Goal: Browse casually: Explore the website without a specific task or goal

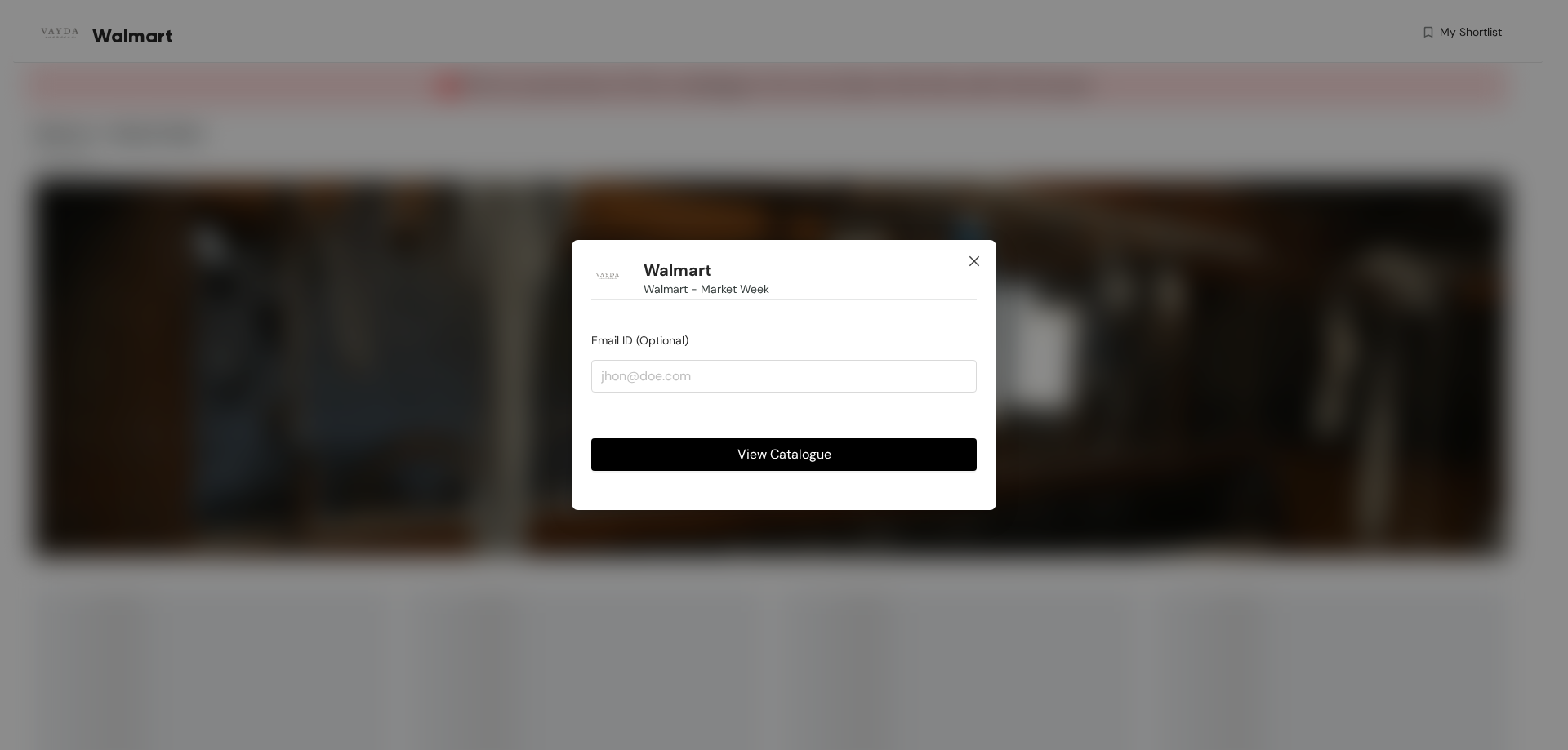
click at [972, 255] on icon "close" at bounding box center [974, 261] width 13 height 13
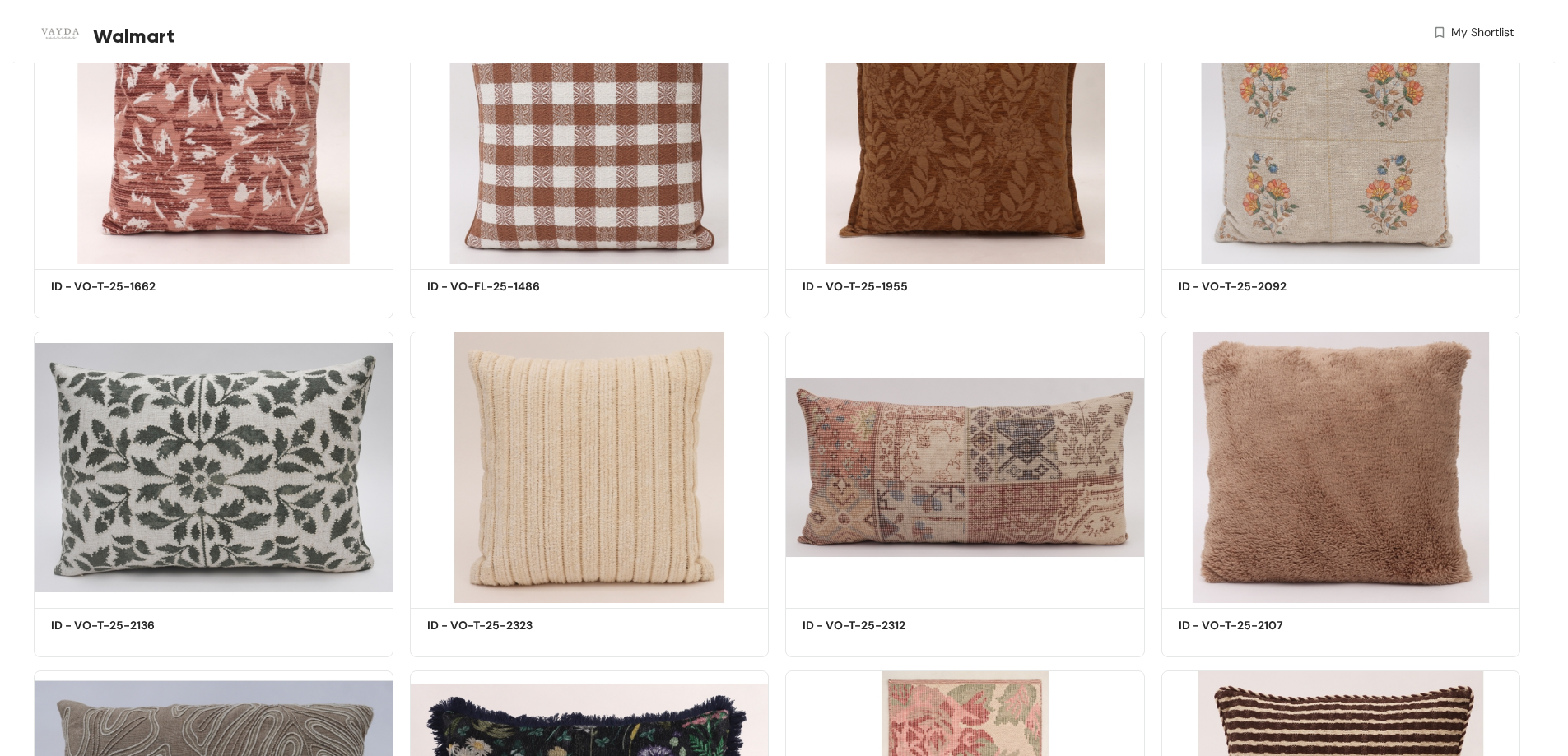
scroll to position [823, 0]
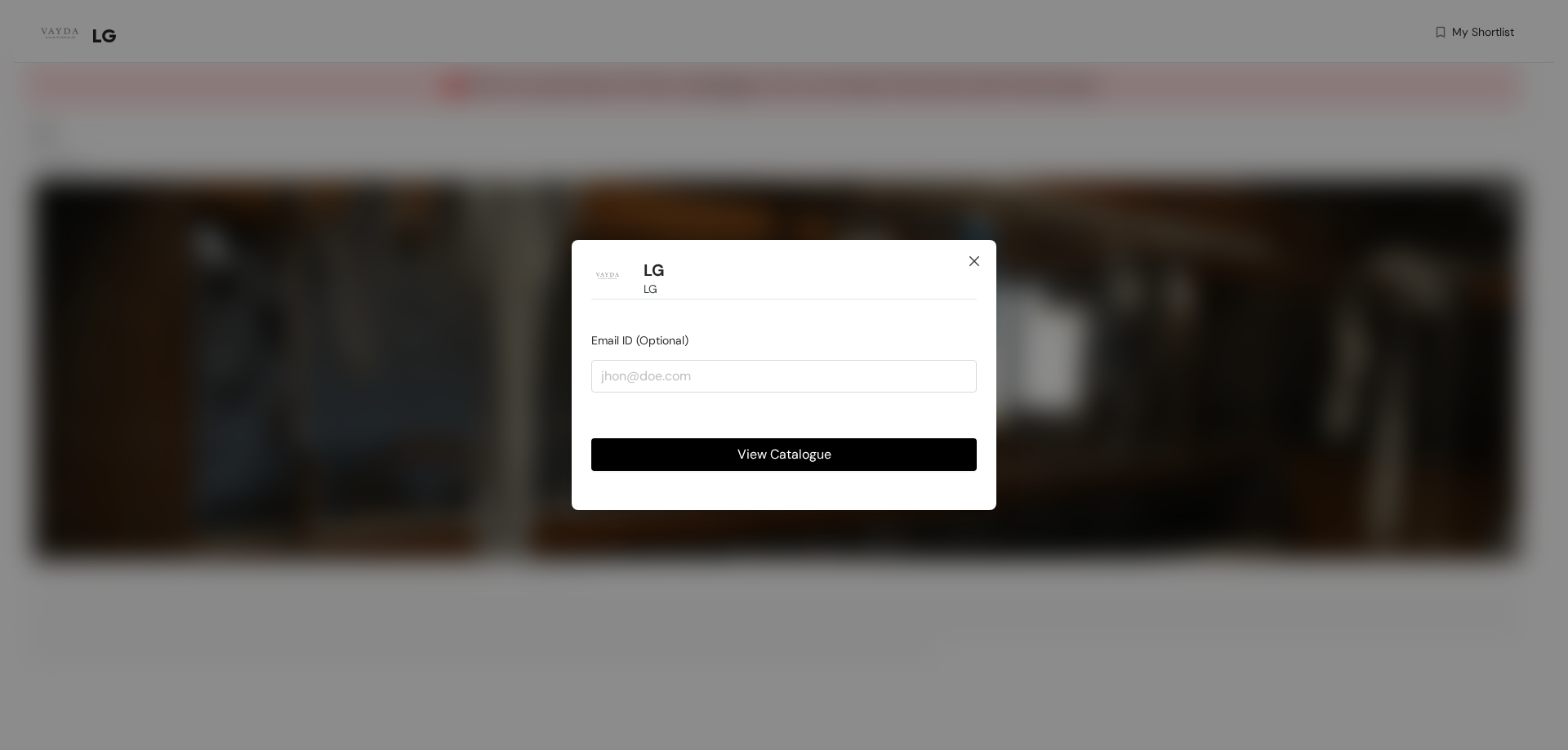
click at [982, 252] on span "Close" at bounding box center [974, 261] width 44 height 44
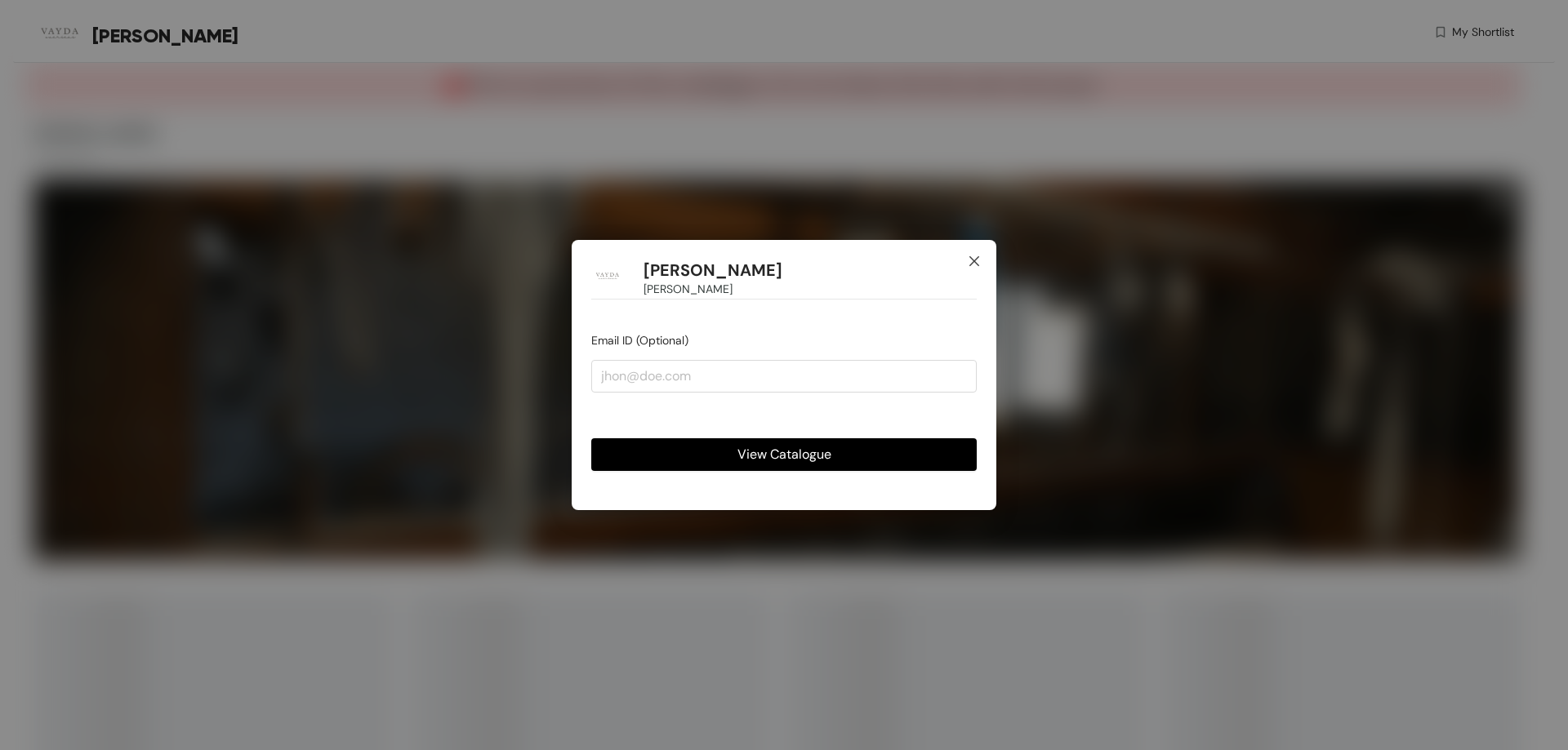
click at [969, 258] on icon "close" at bounding box center [974, 261] width 13 height 13
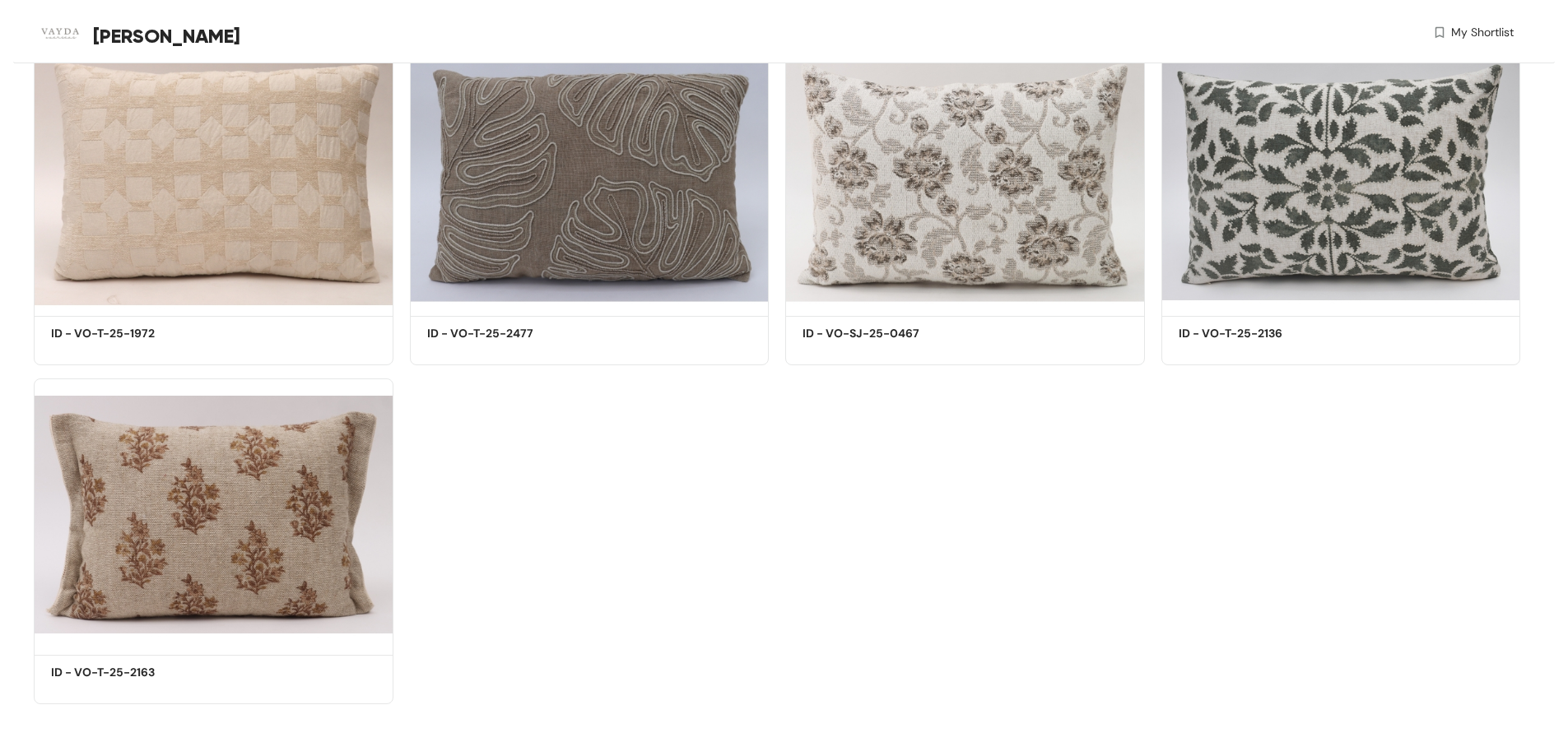
scroll to position [1893, 0]
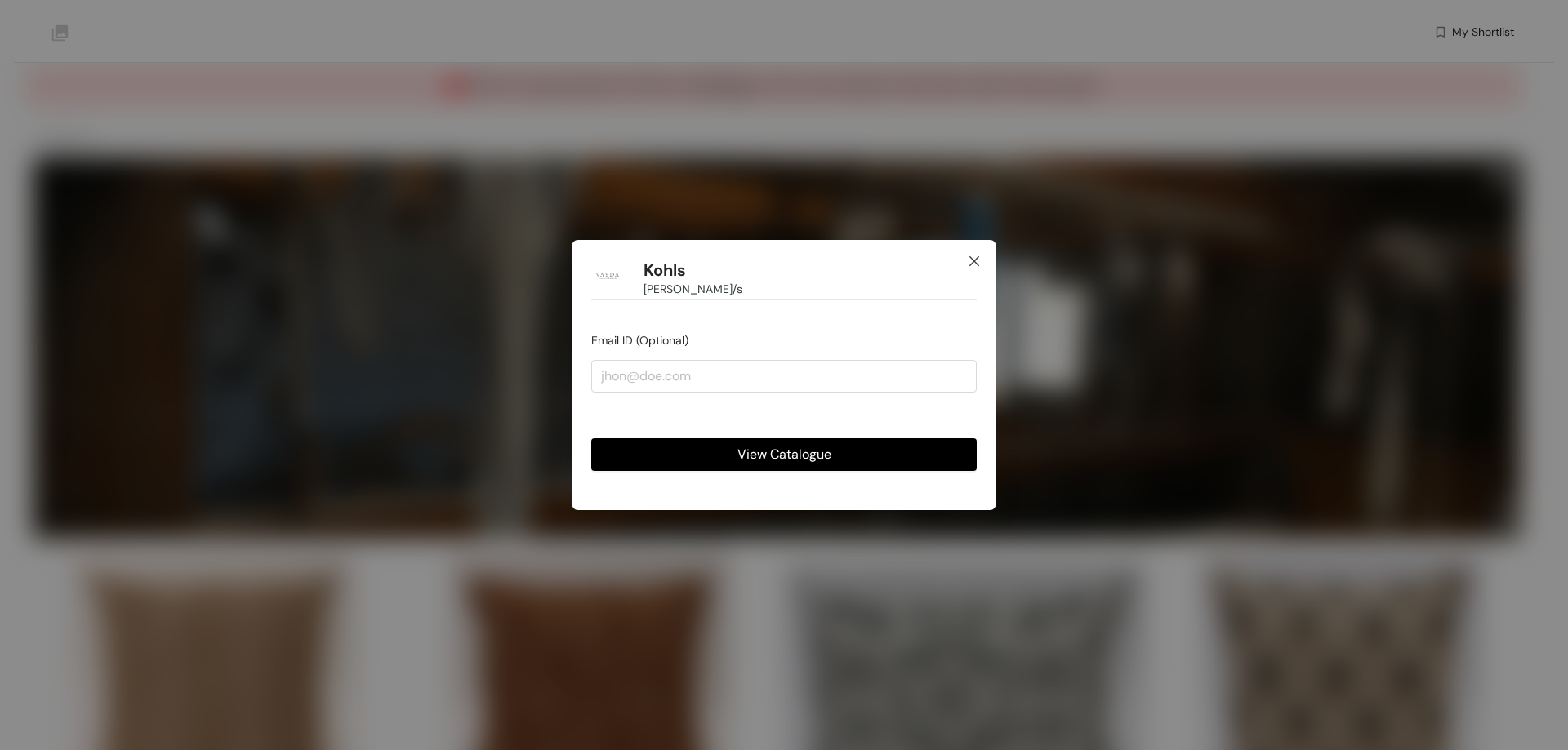
click at [973, 265] on icon "close" at bounding box center [974, 261] width 13 height 13
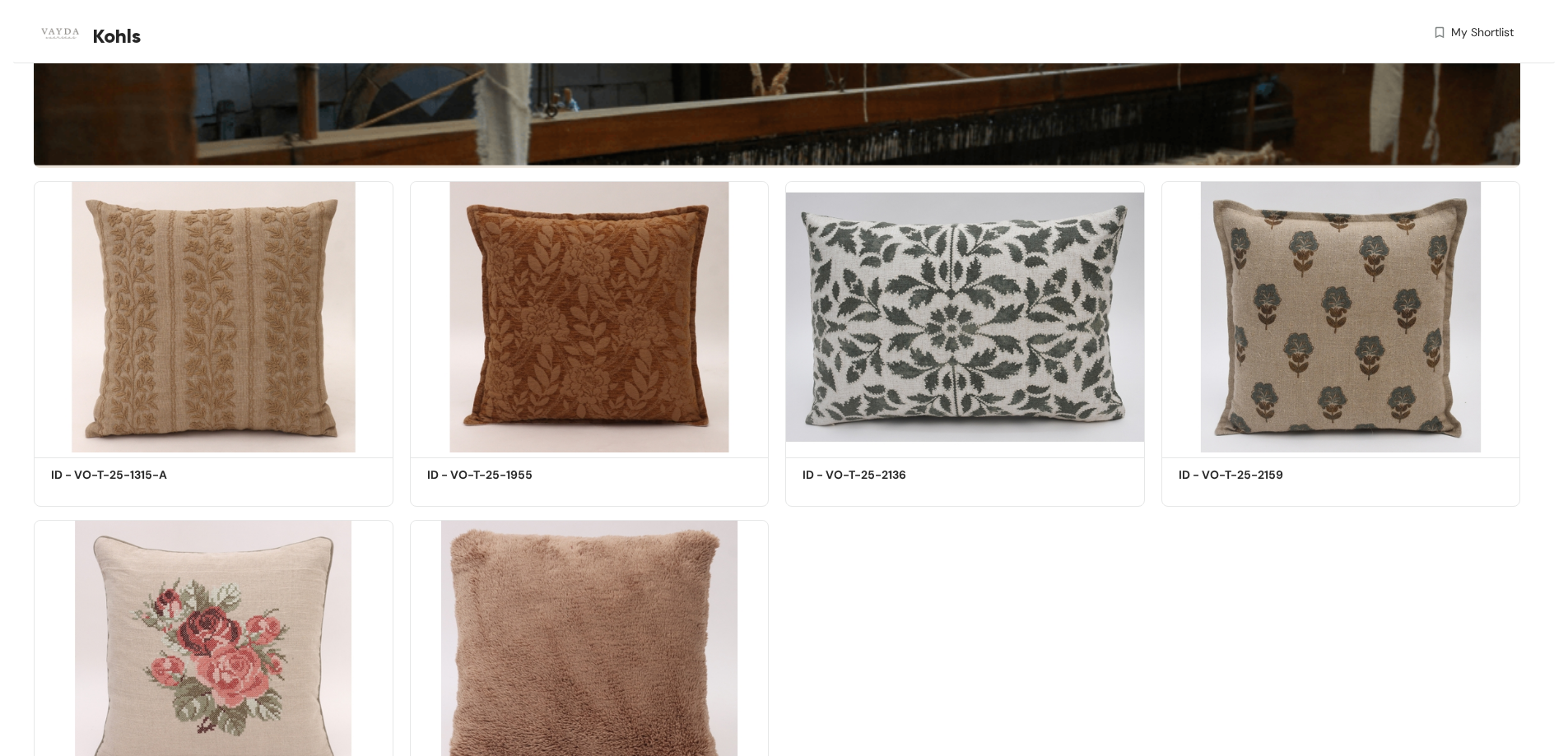
scroll to position [537, 0]
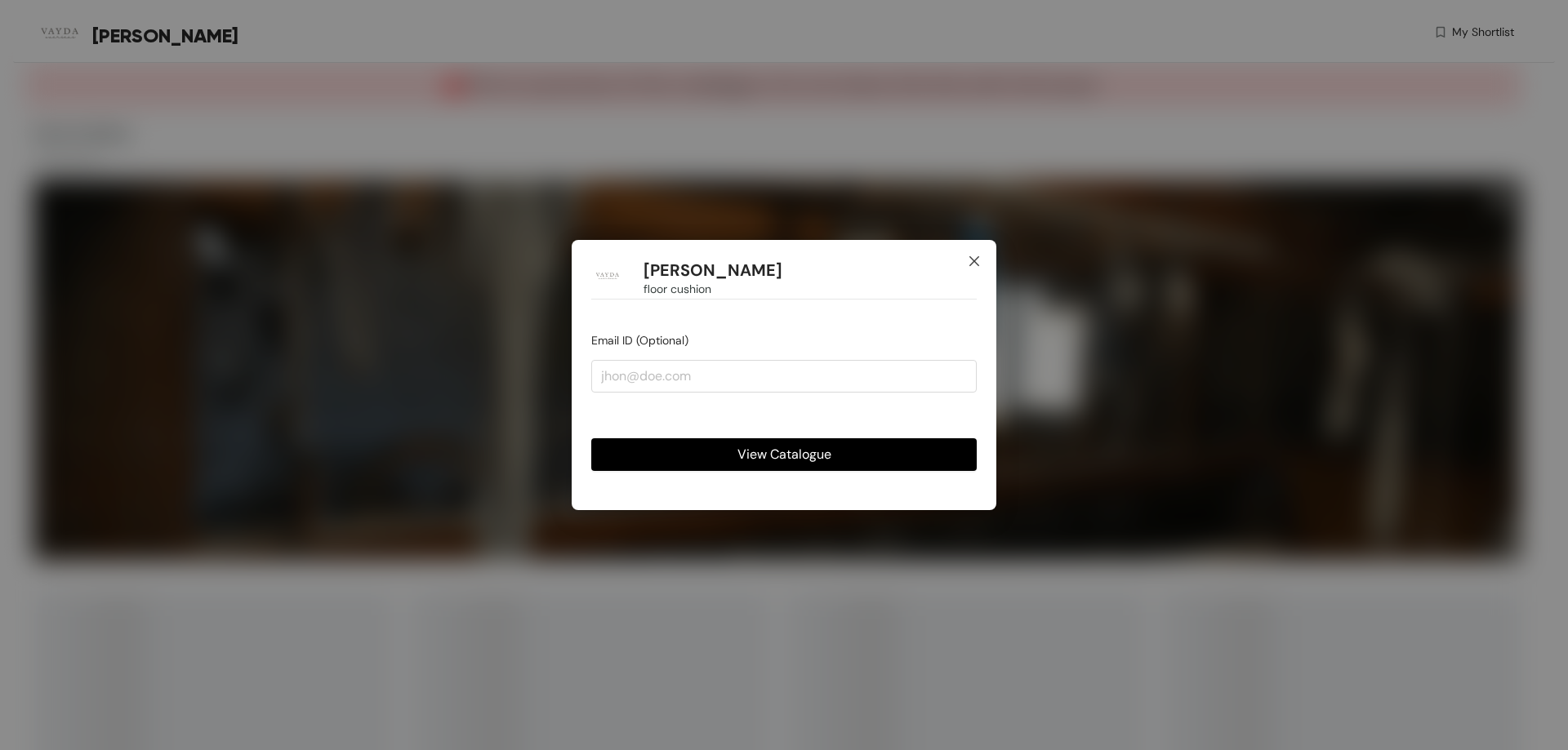
click at [977, 258] on icon "close" at bounding box center [974, 261] width 13 height 13
click at [978, 266] on icon "close" at bounding box center [974, 261] width 13 height 13
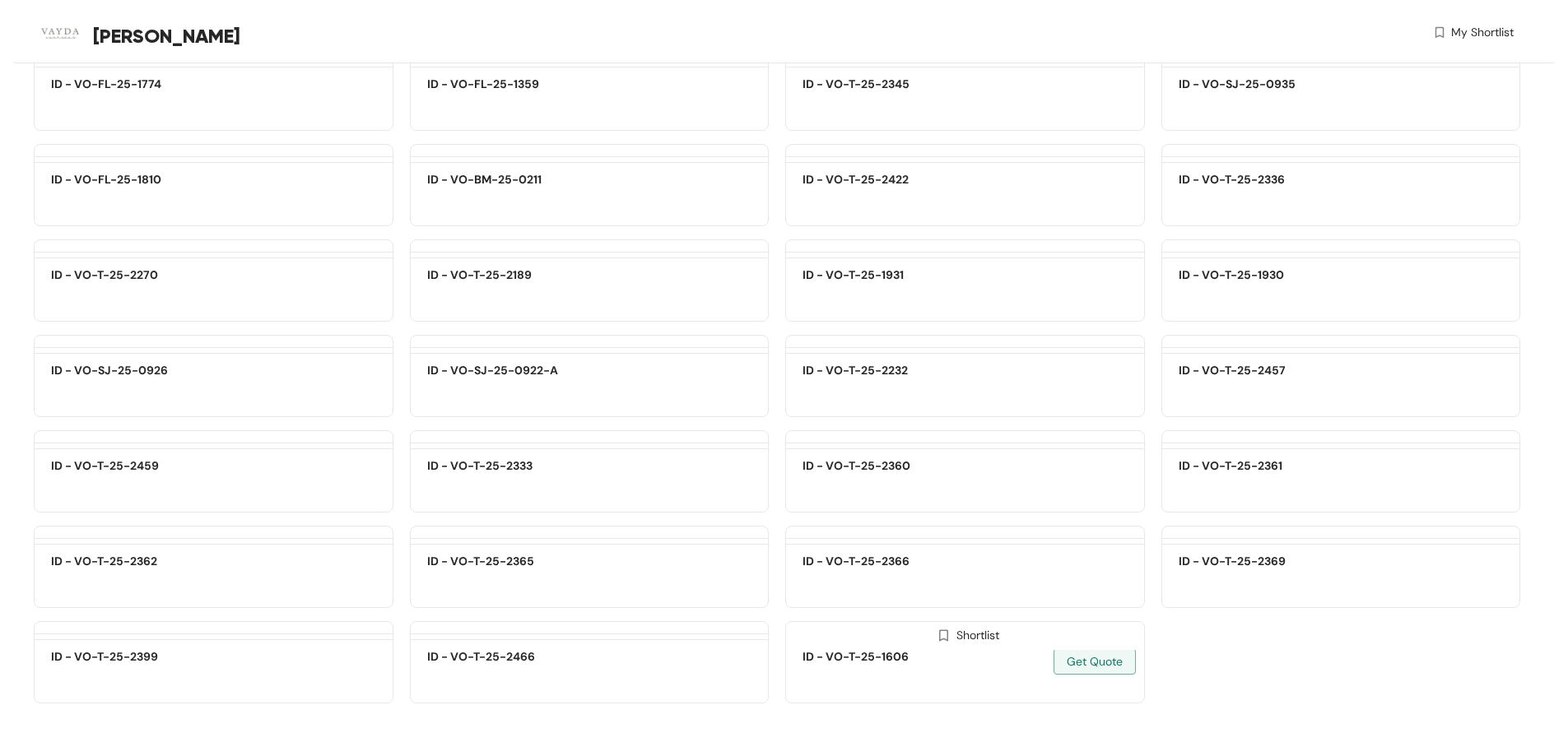
scroll to position [17469, 0]
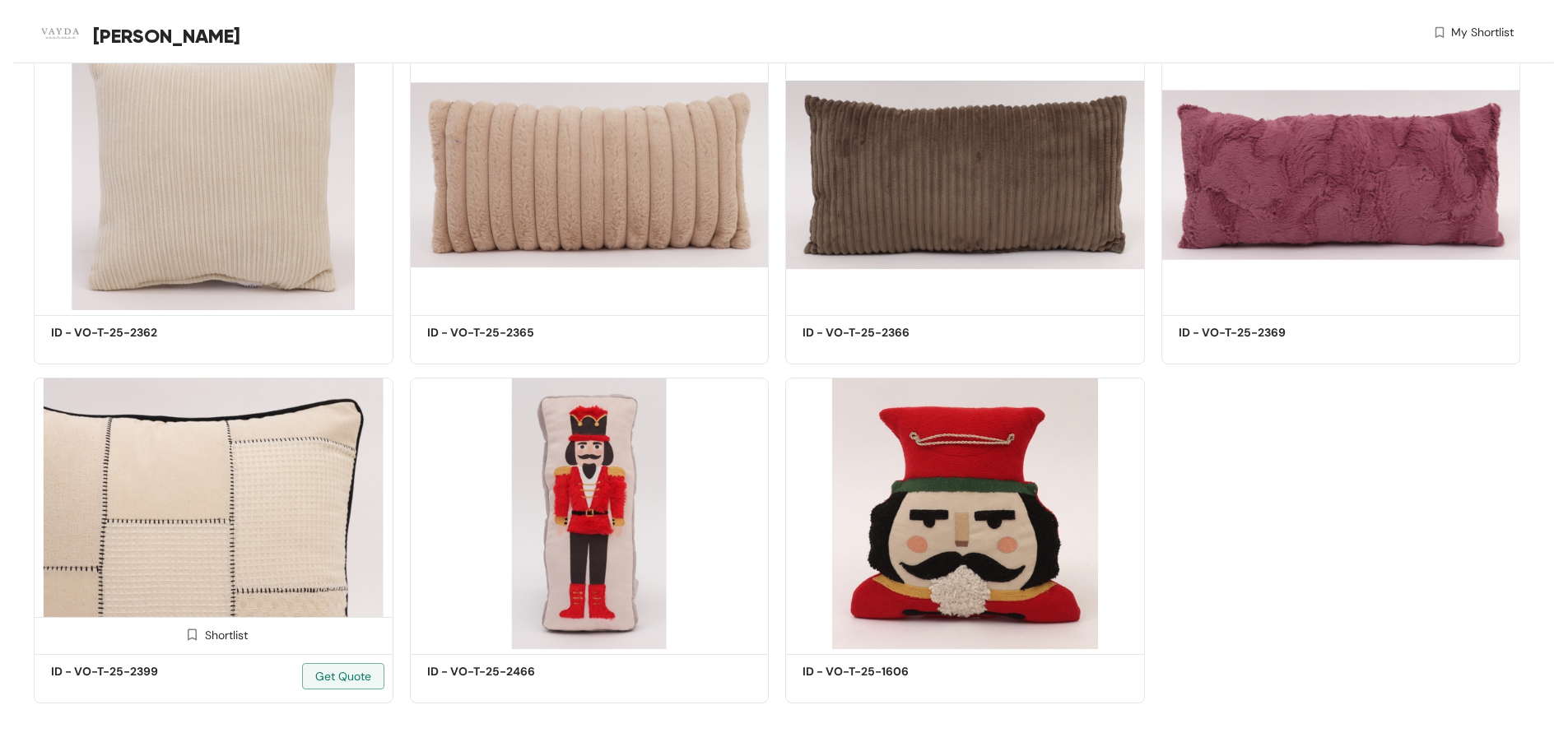
click at [256, 473] on img at bounding box center [214, 513] width 360 height 272
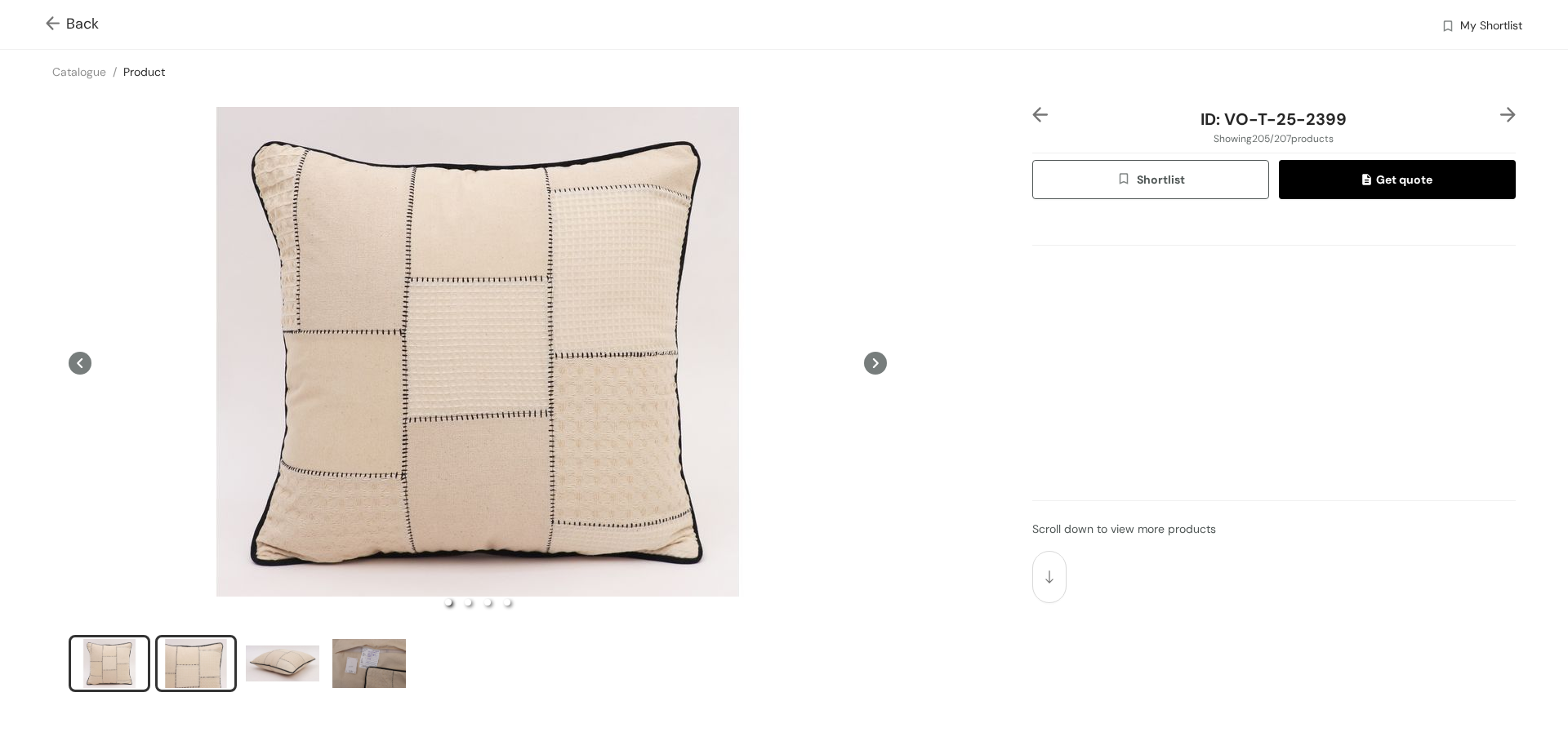
click at [178, 662] on div "slide item 2" at bounding box center [196, 664] width 73 height 49
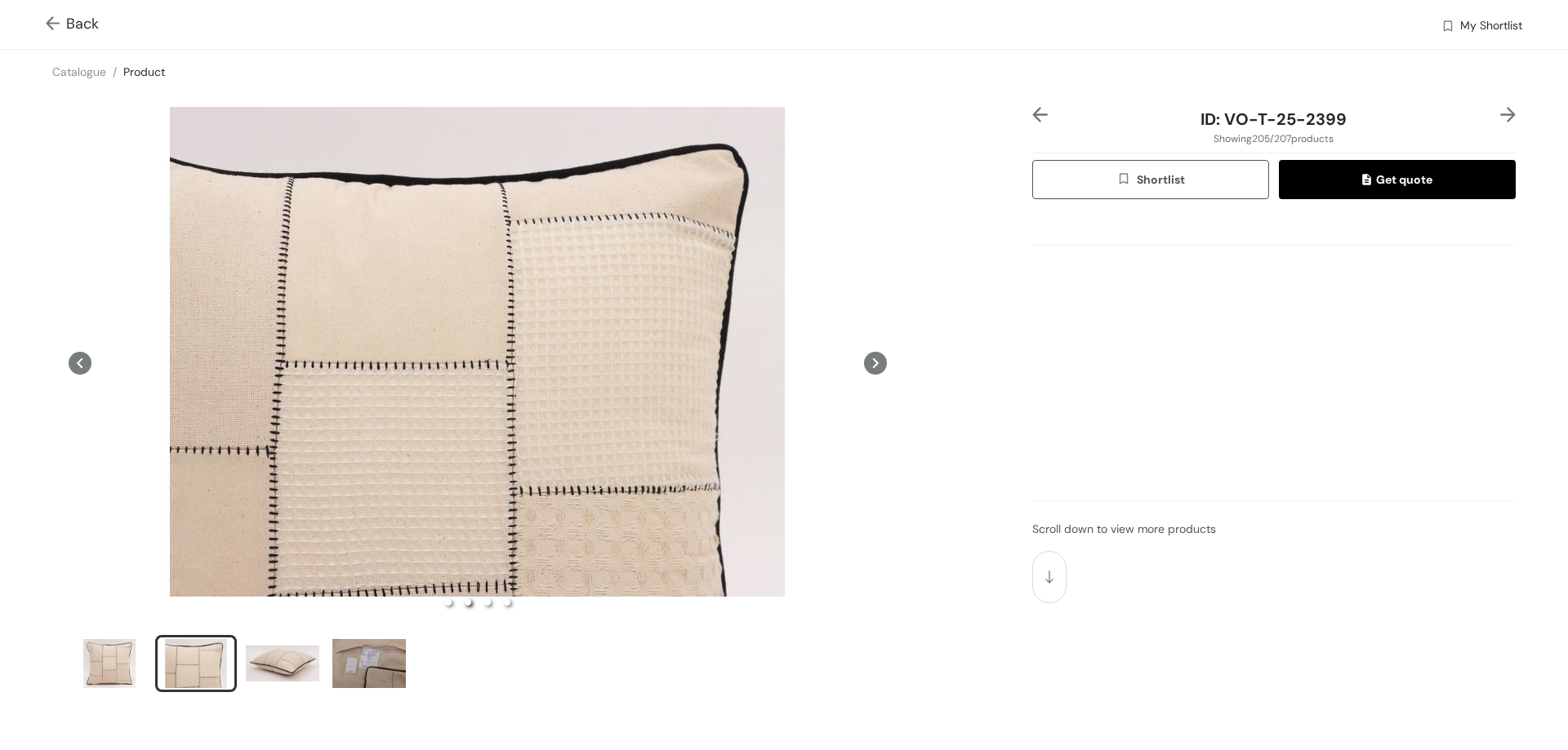
click at [869, 360] on icon at bounding box center [875, 363] width 23 height 23
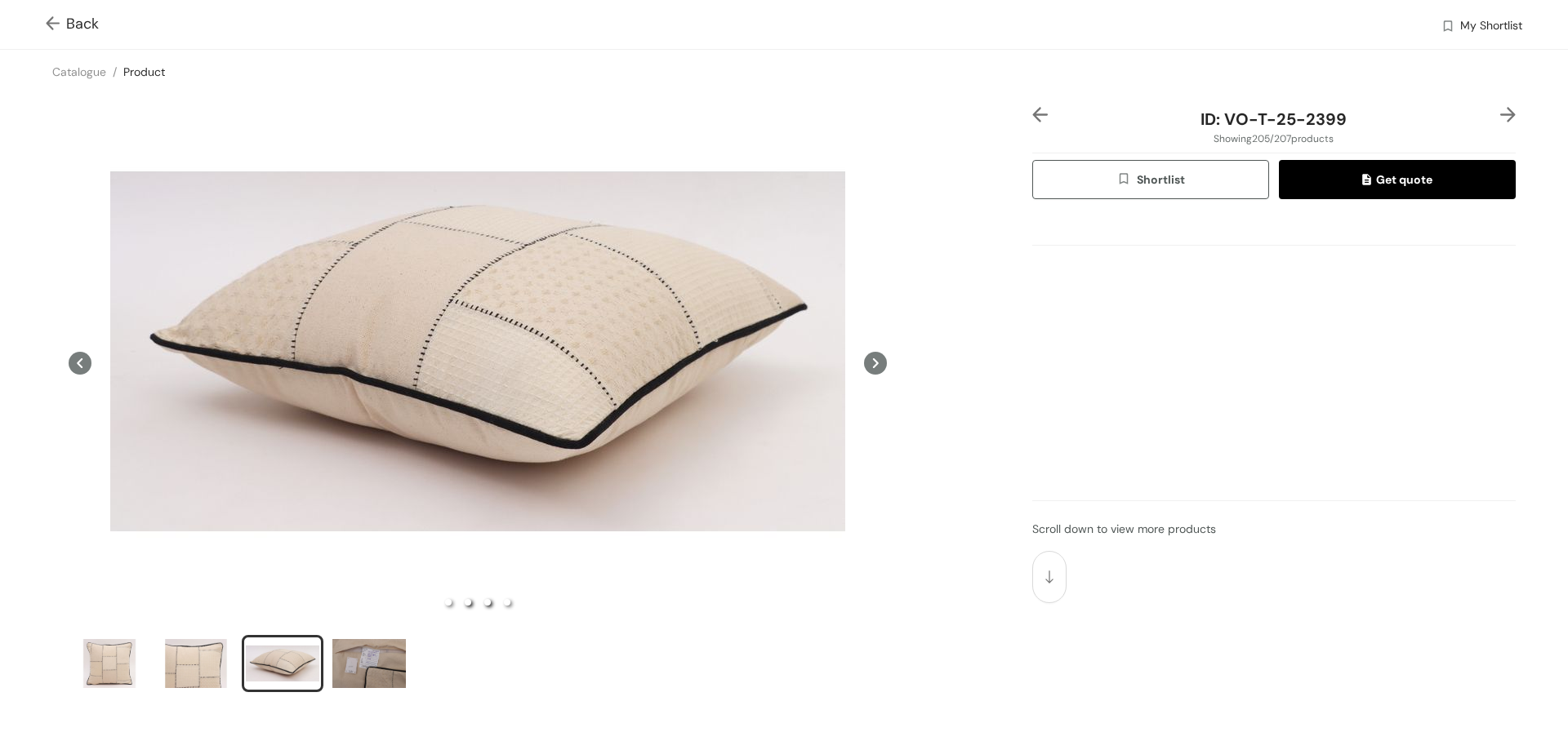
click at [466, 604] on li "slide item 2" at bounding box center [467, 602] width 7 height 7
